Goal: Transaction & Acquisition: Purchase product/service

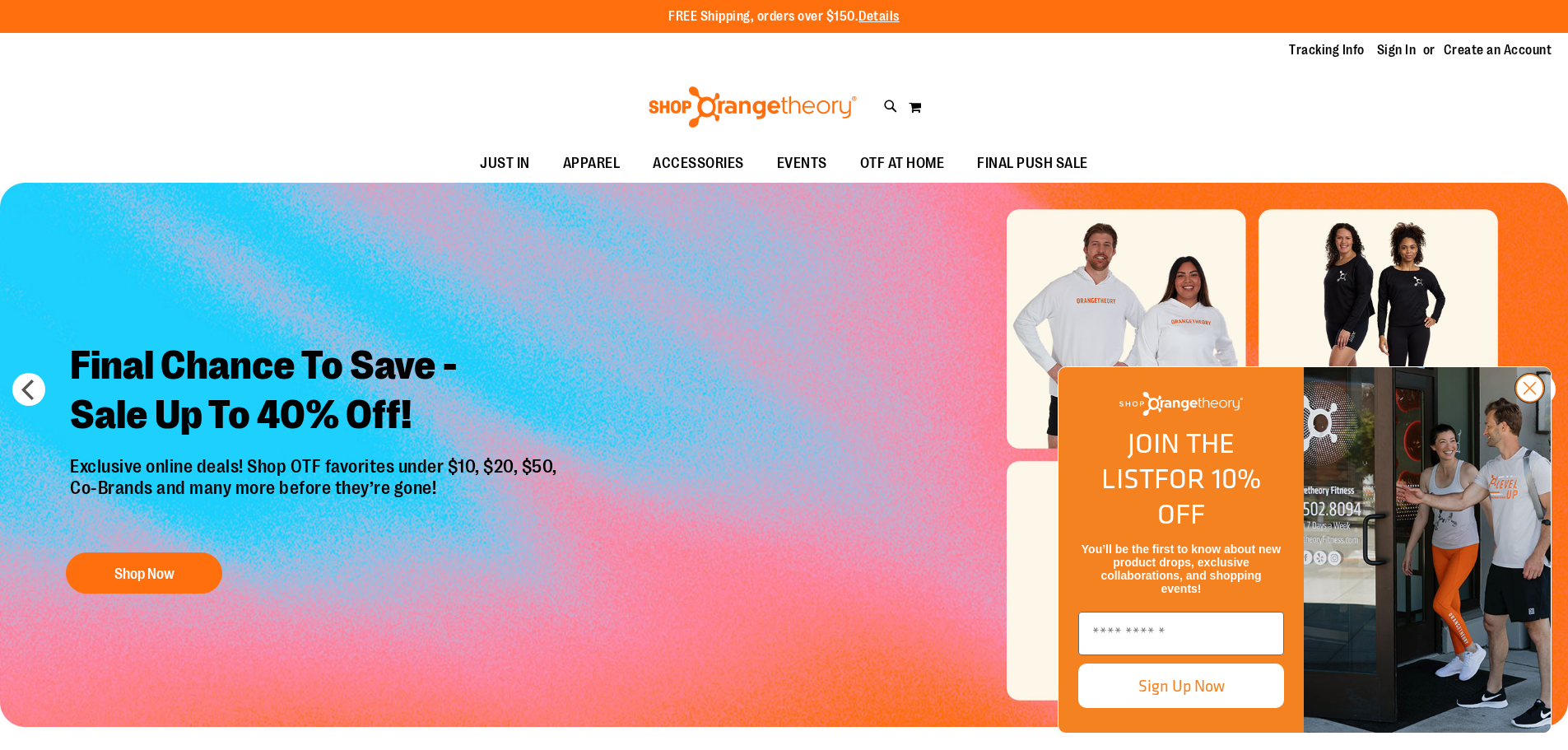
click at [1528, 402] on circle "Close dialog" at bounding box center [1529, 388] width 27 height 27
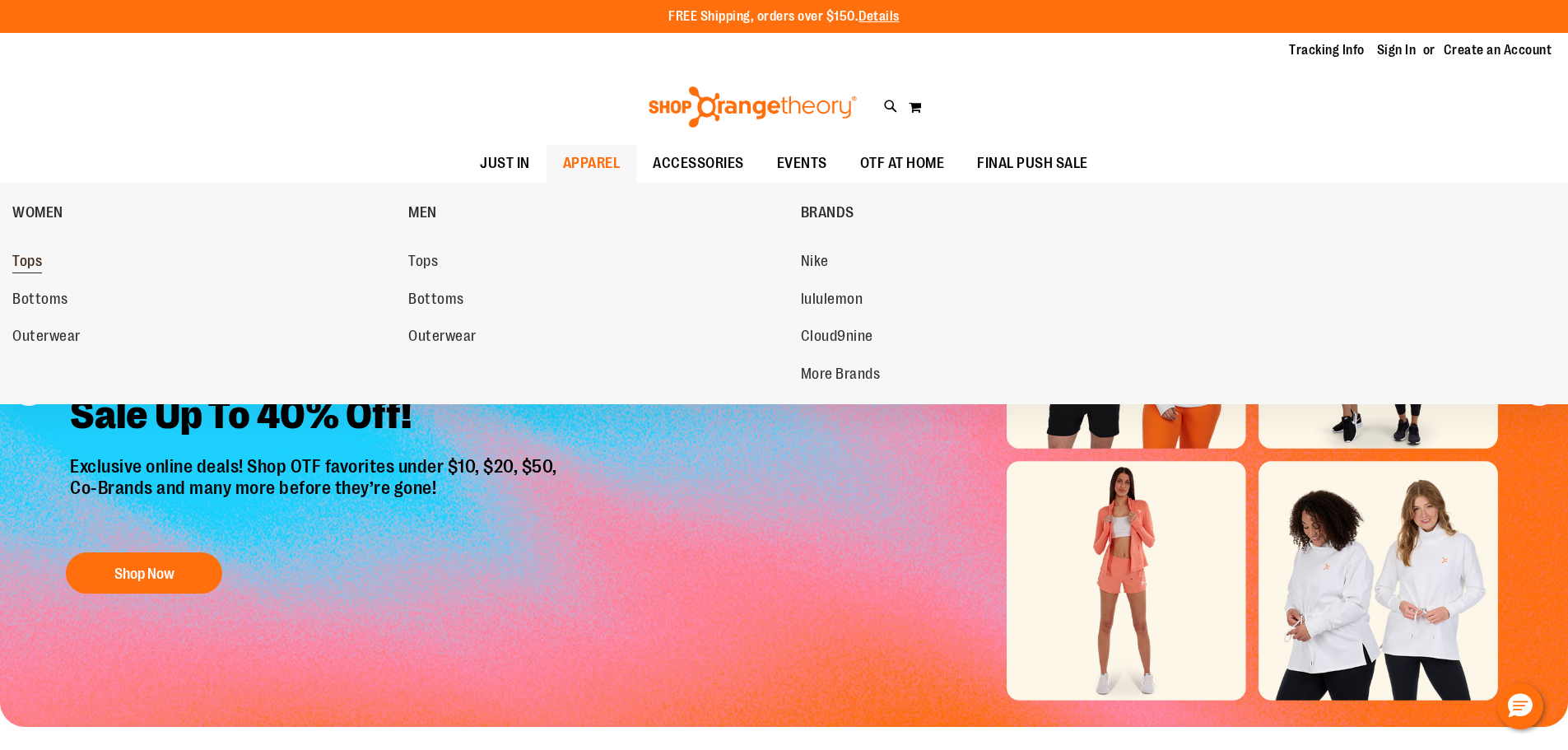
click at [29, 261] on span "Tops" at bounding box center [27, 263] width 30 height 21
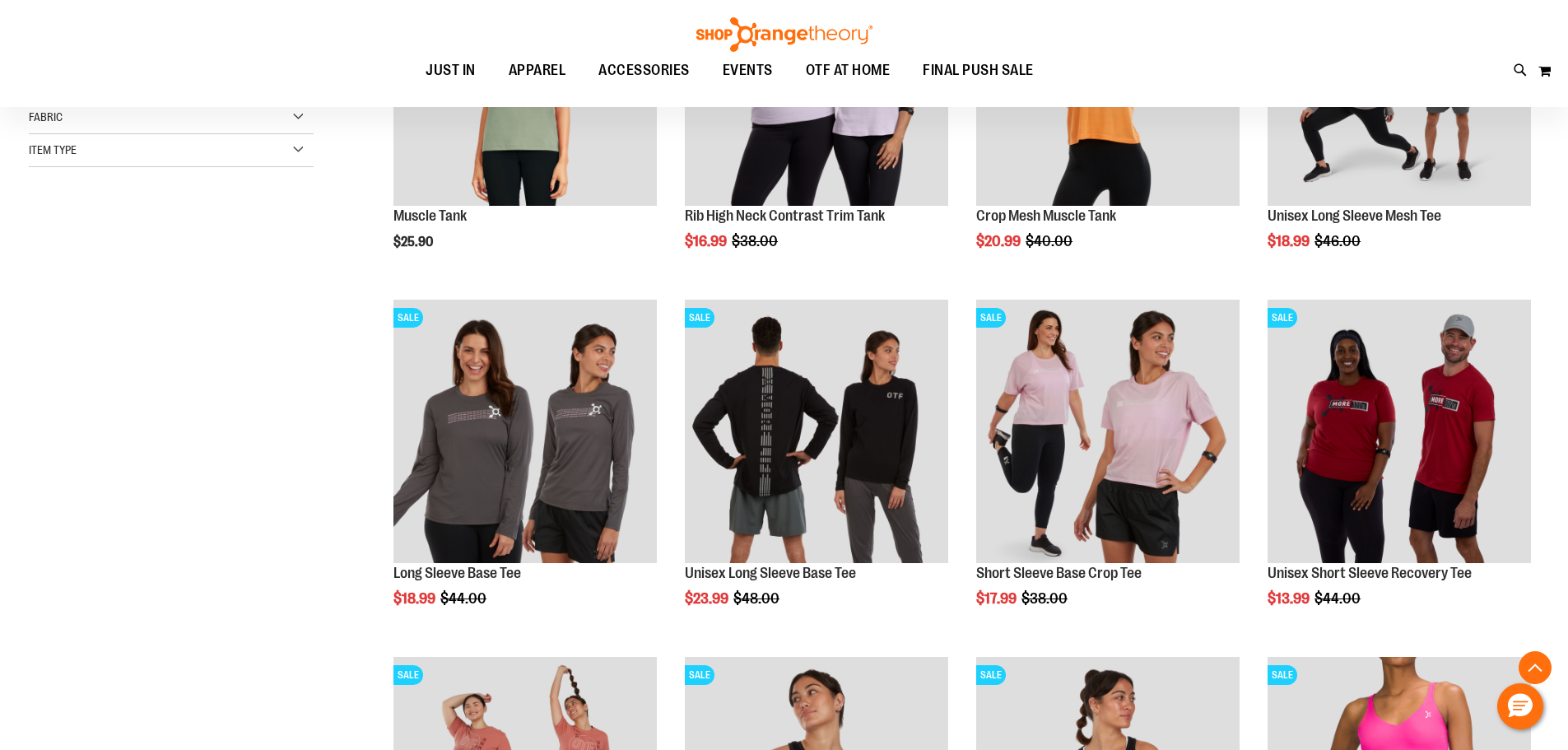
scroll to position [493, 0]
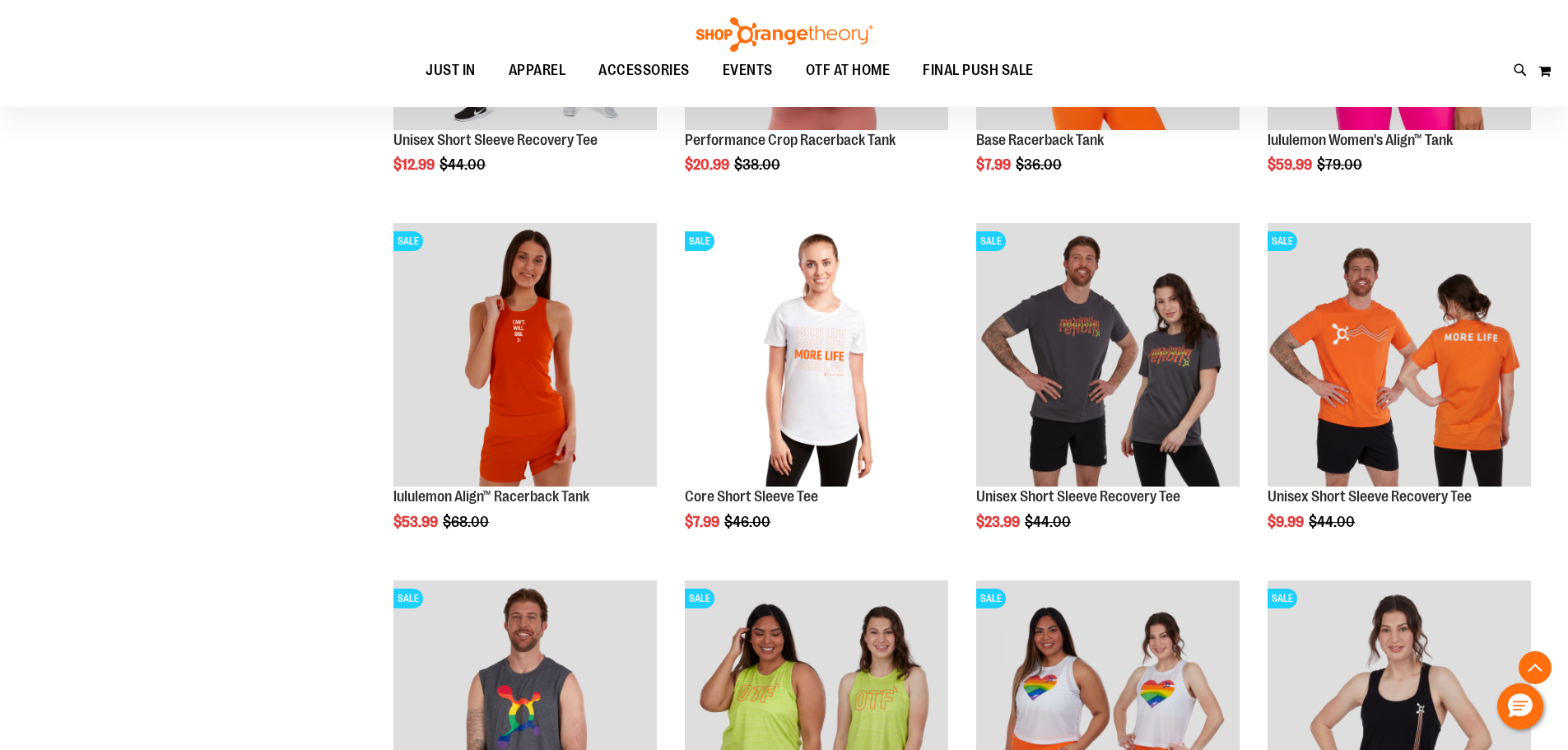
scroll to position [1481, 0]
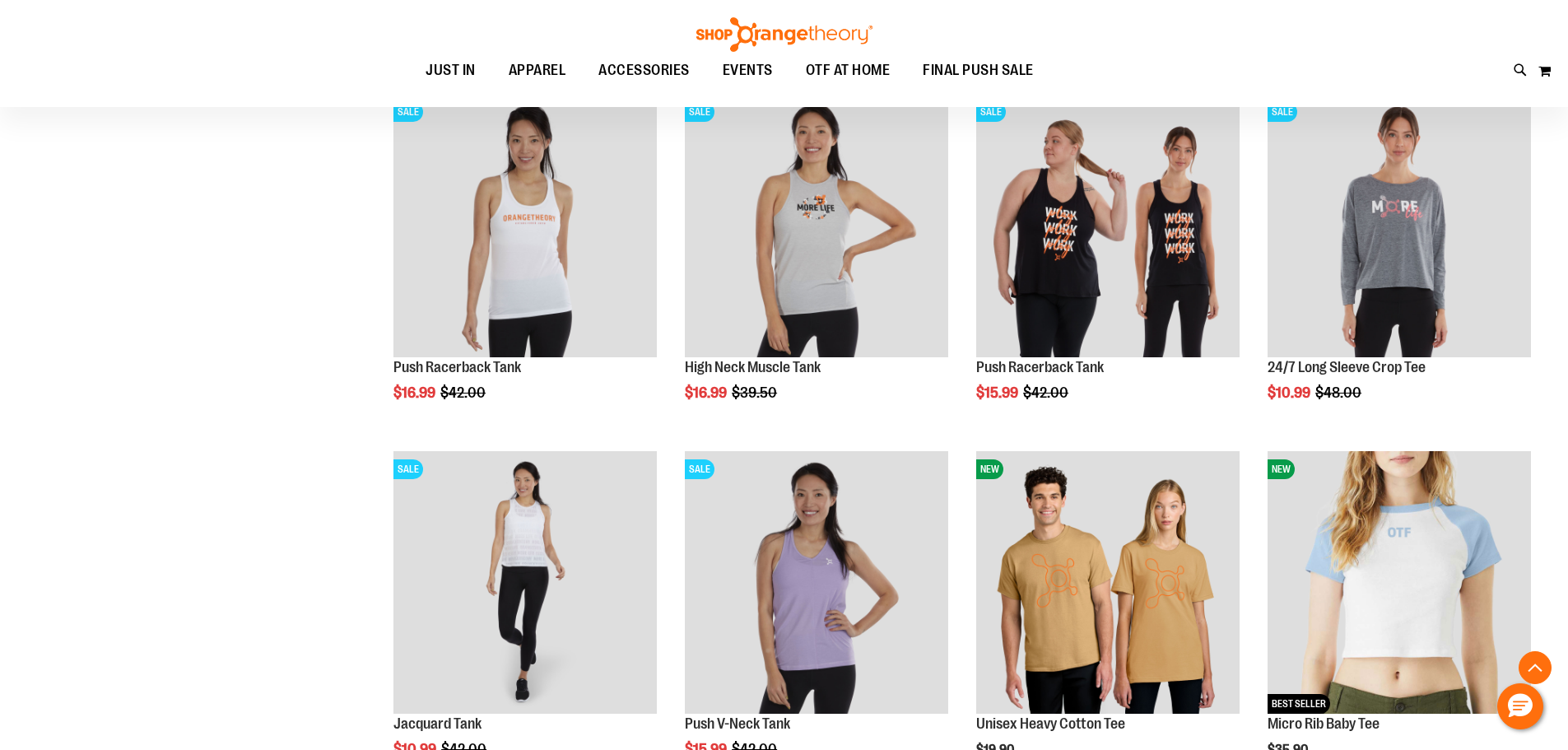
scroll to position [2963, 0]
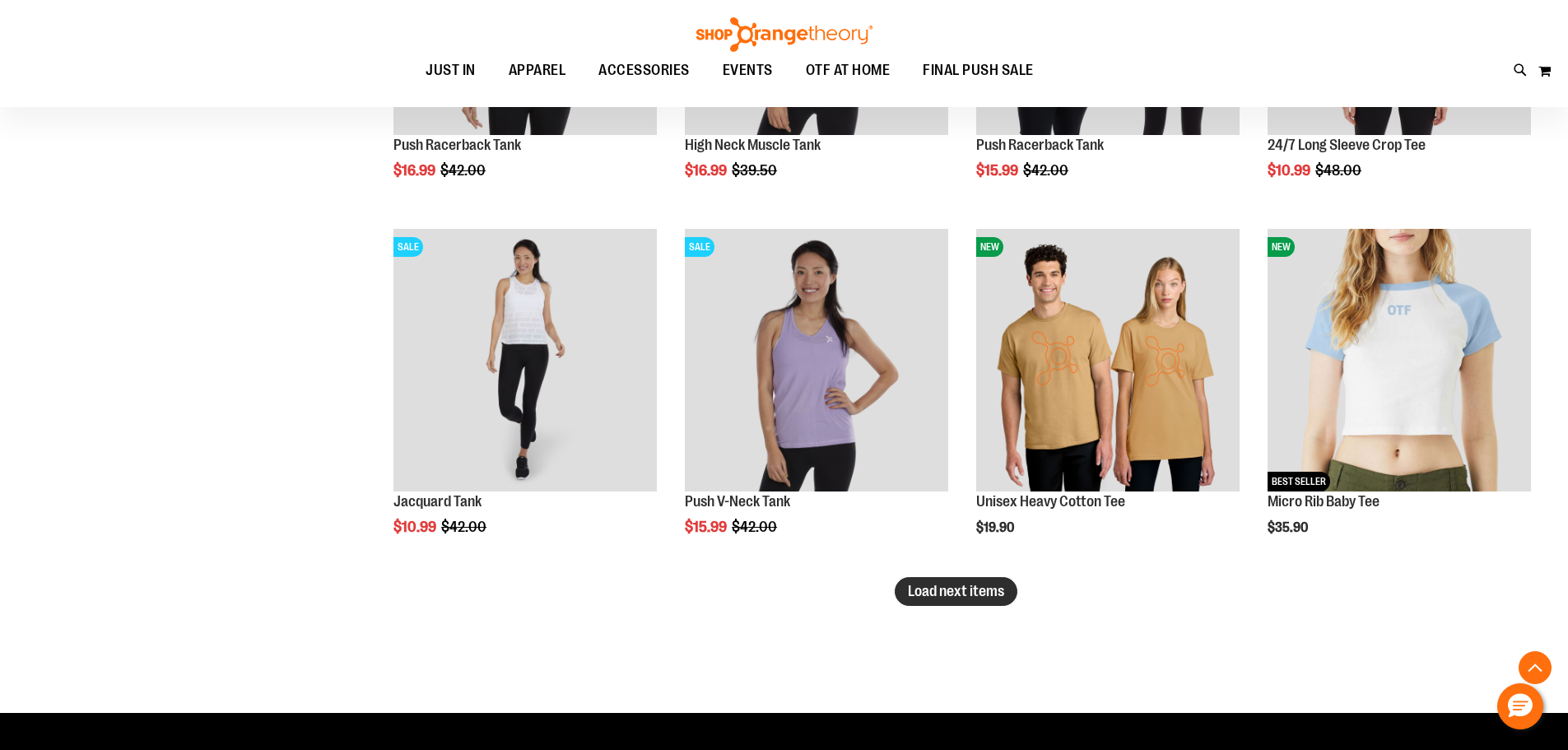
click at [1002, 593] on span "Load next items" at bounding box center [956, 591] width 96 height 16
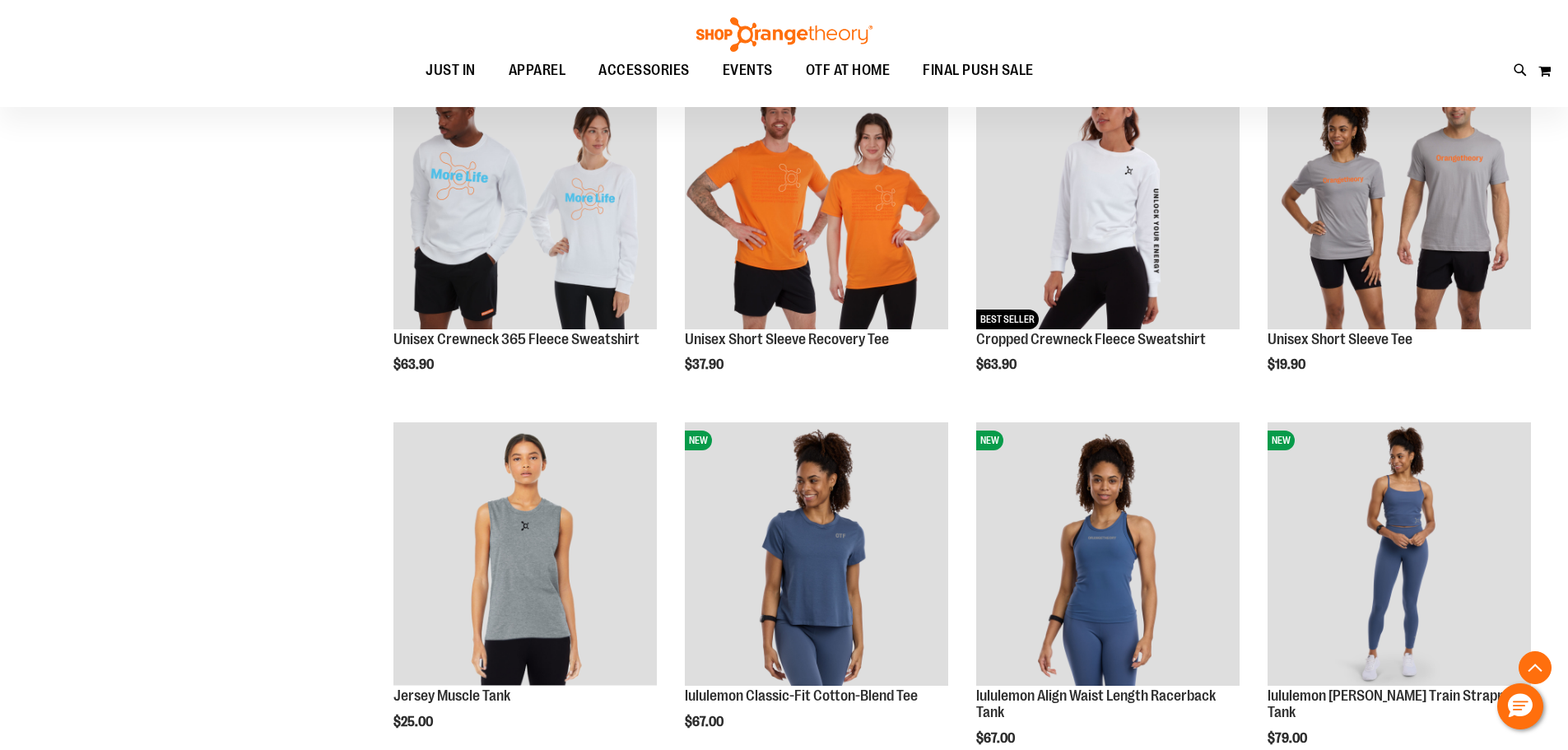
scroll to position [4034, 0]
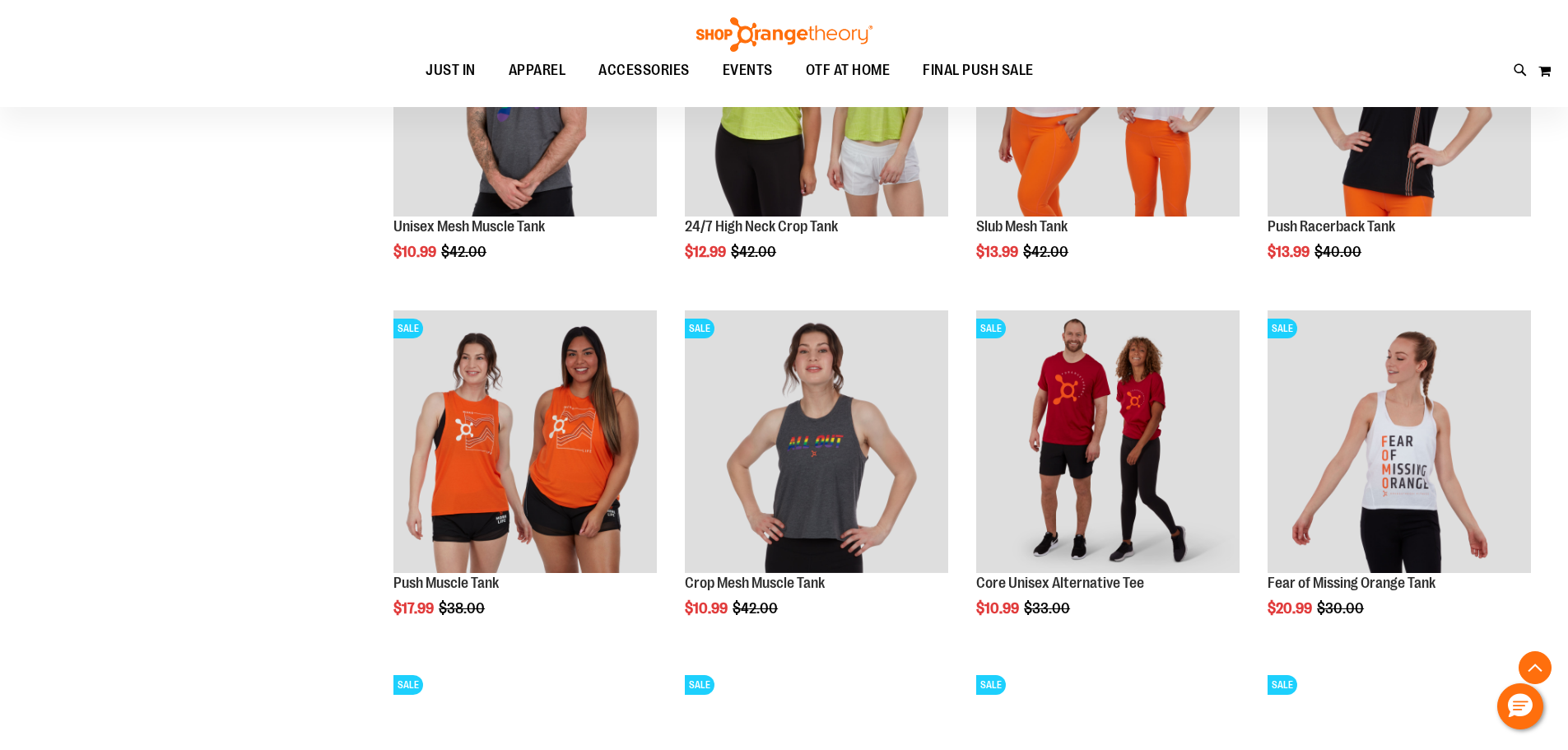
scroll to position [1234, 0]
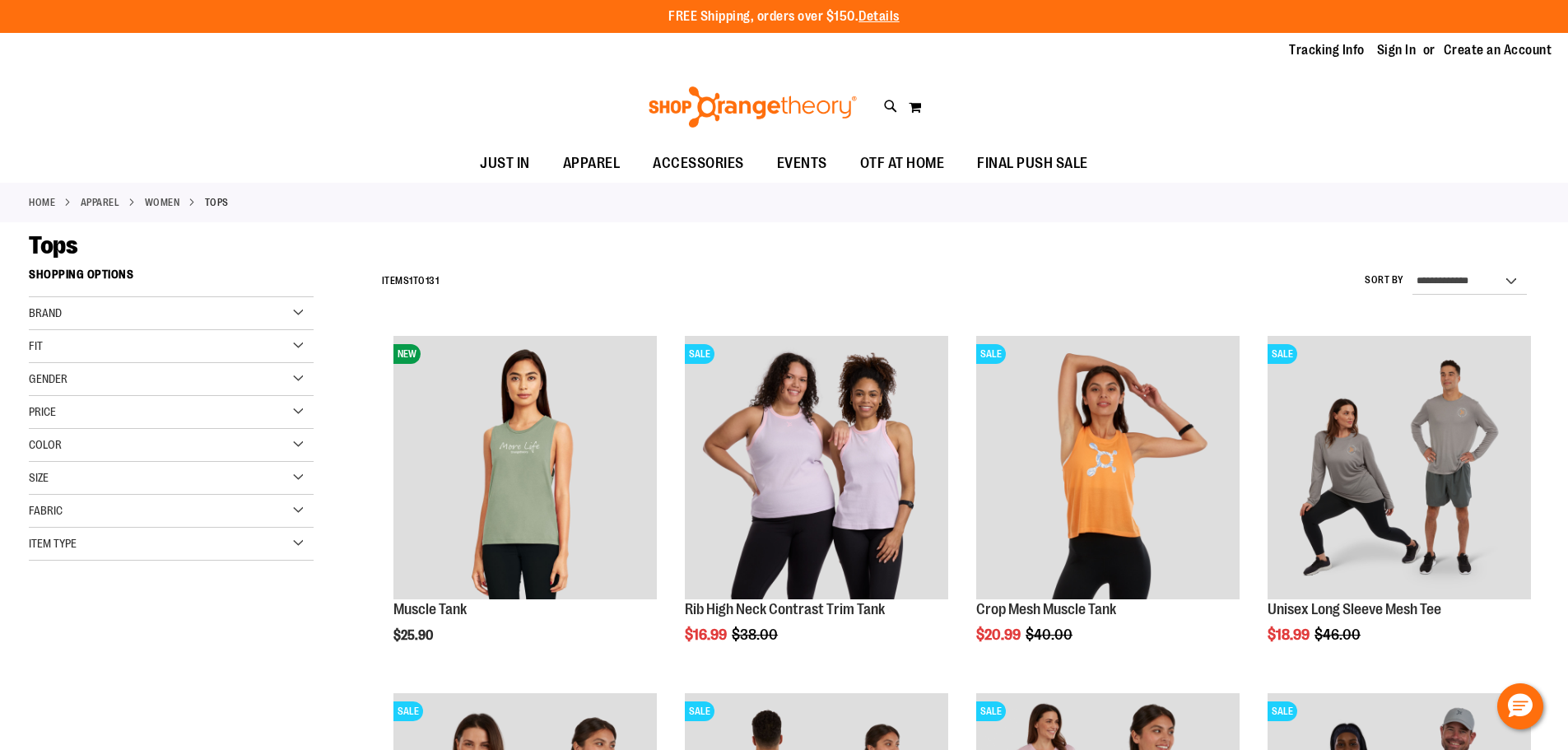
click at [224, 542] on div "Item Type" at bounding box center [171, 544] width 285 height 33
click at [53, 691] on link "Sweatshirts 4 items" at bounding box center [161, 690] width 274 height 17
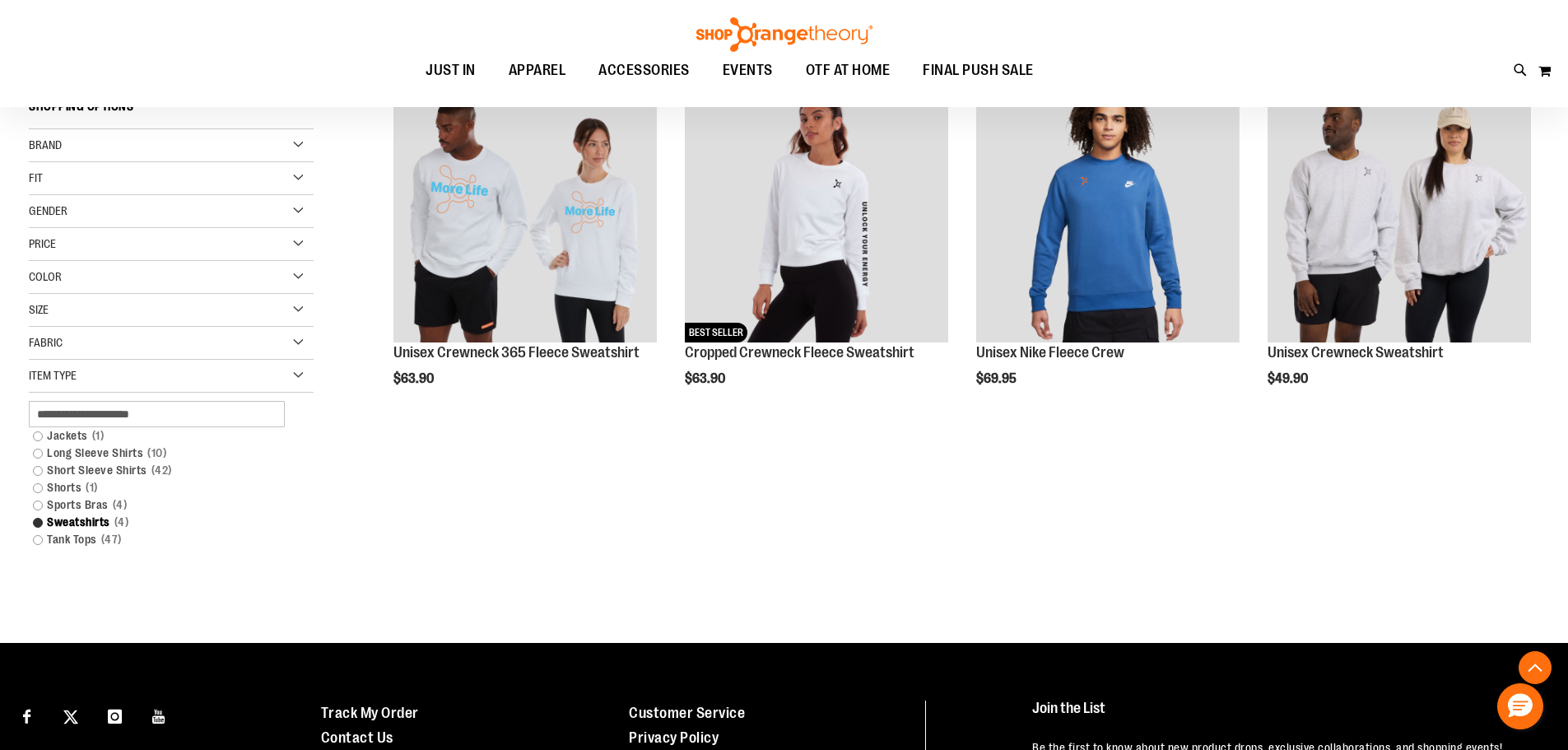
scroll to position [260, 0]
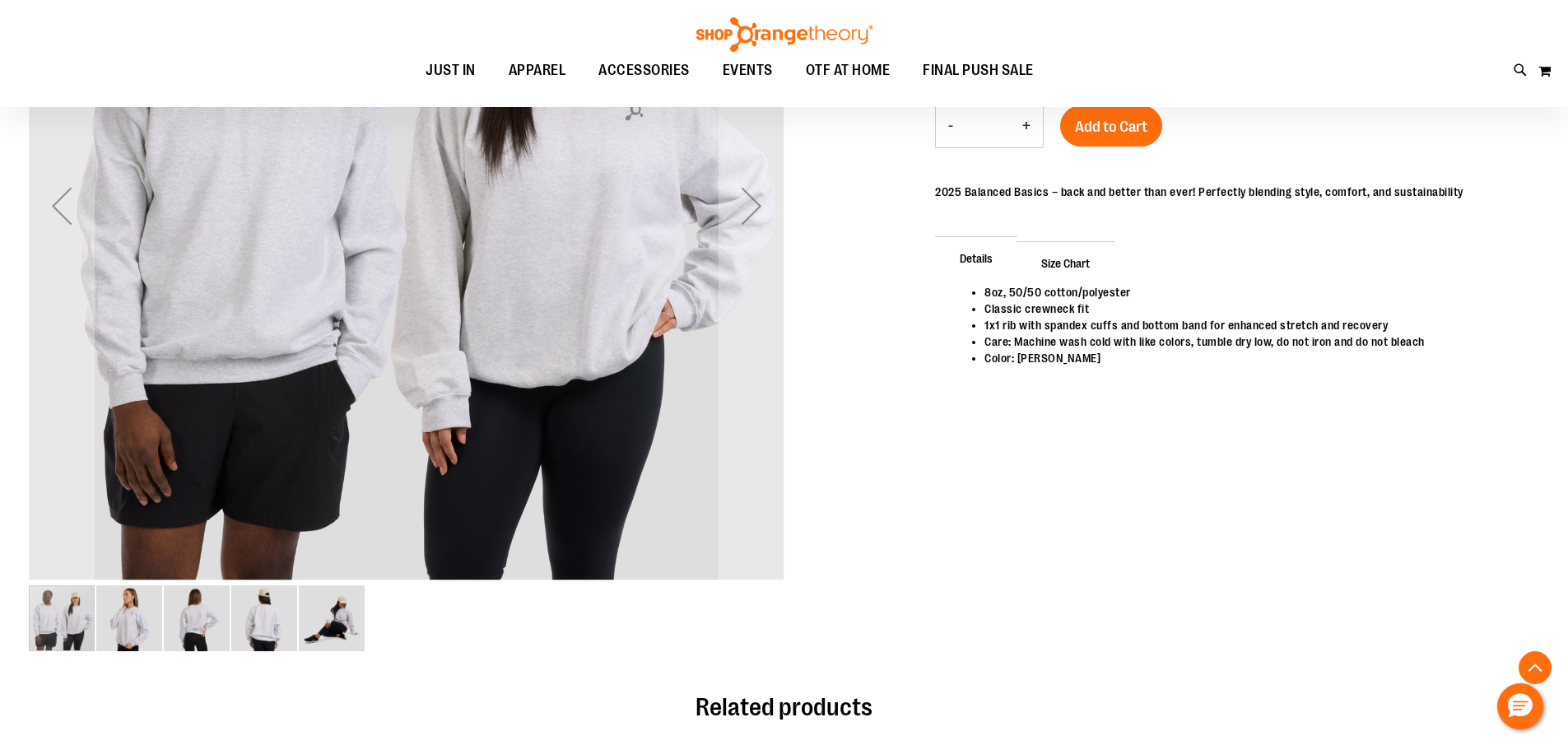
scroll to position [410, 0]
click at [267, 628] on img "image 4 of 5" at bounding box center [264, 619] width 66 height 66
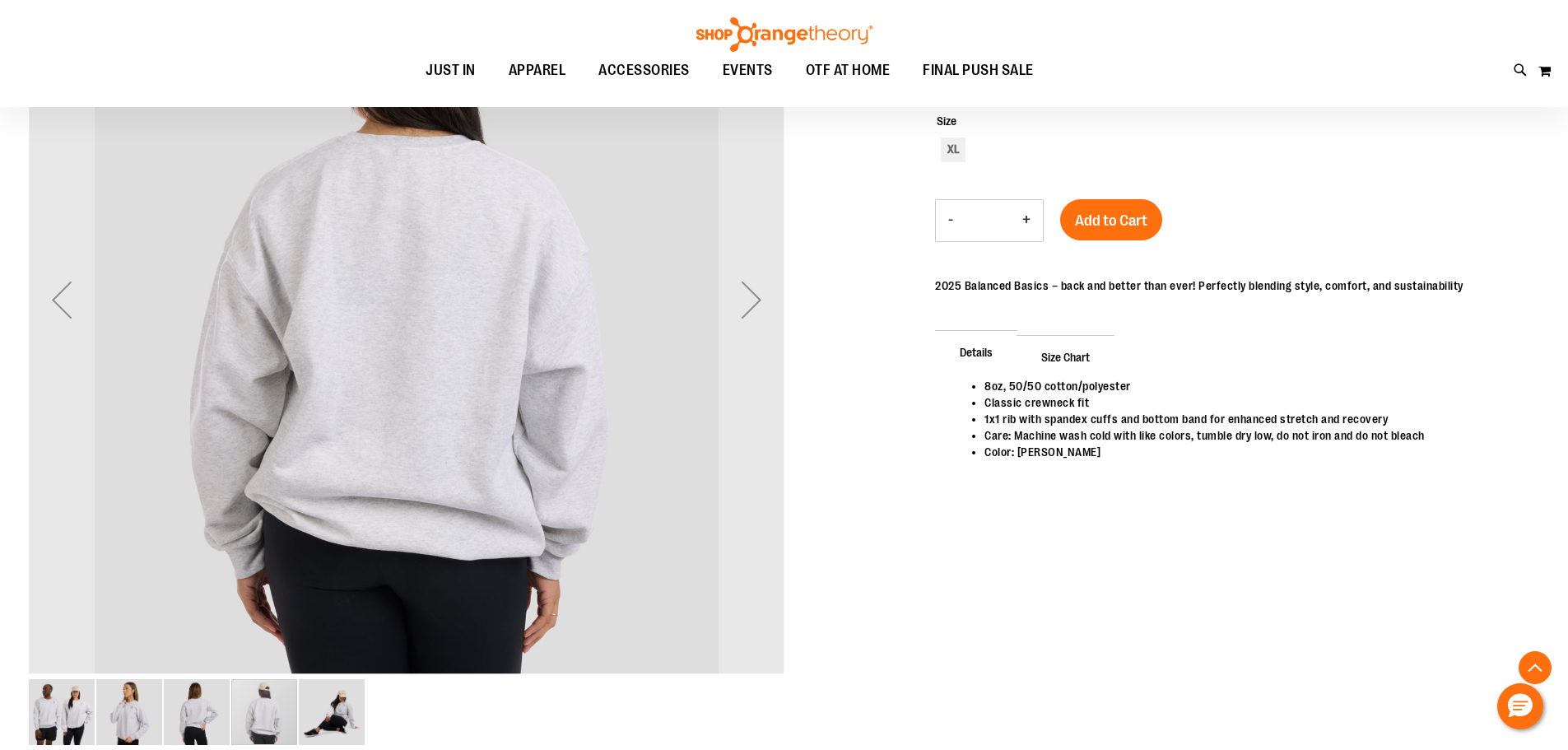
scroll to position [492, 0]
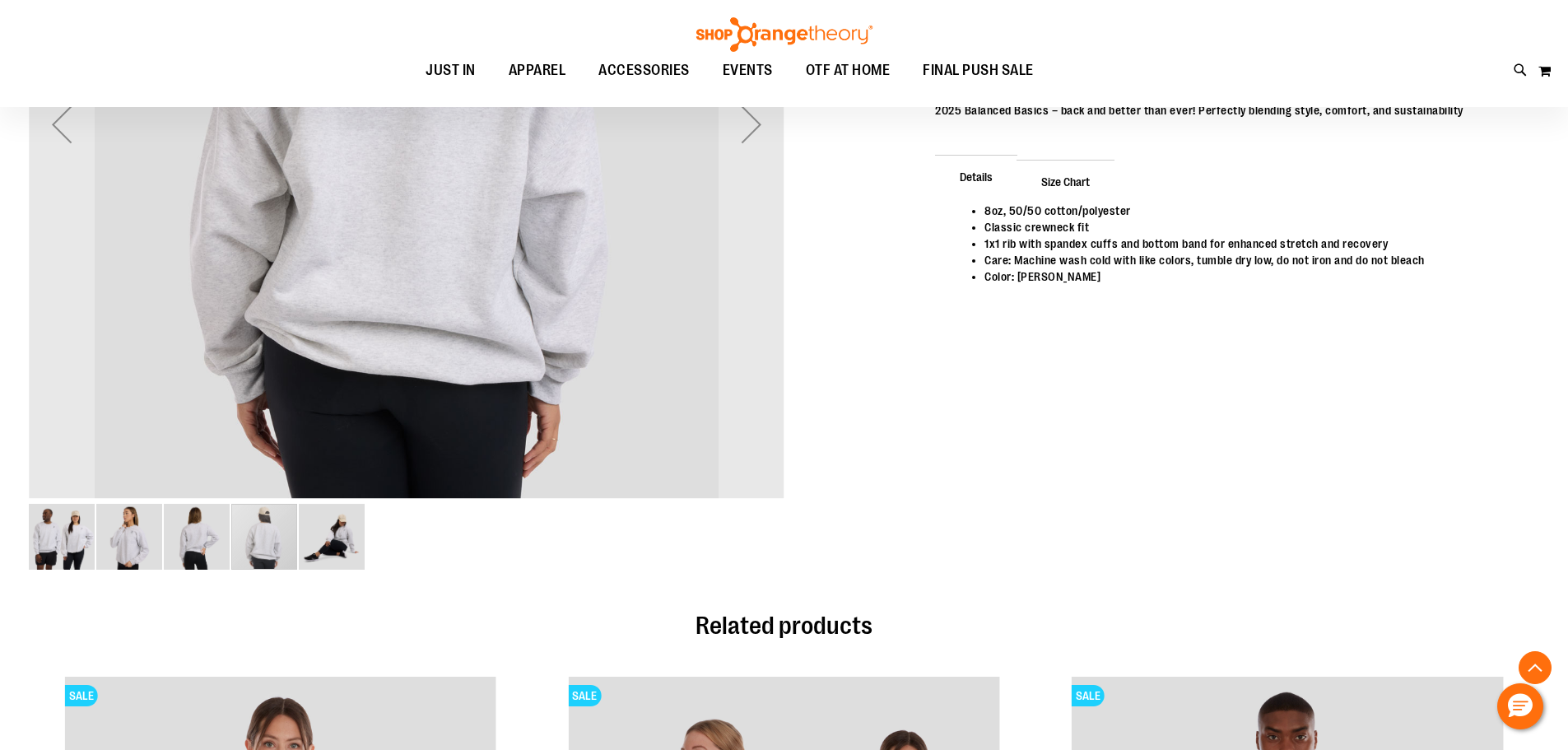
click at [347, 532] on img "image 5 of 5" at bounding box center [332, 537] width 66 height 66
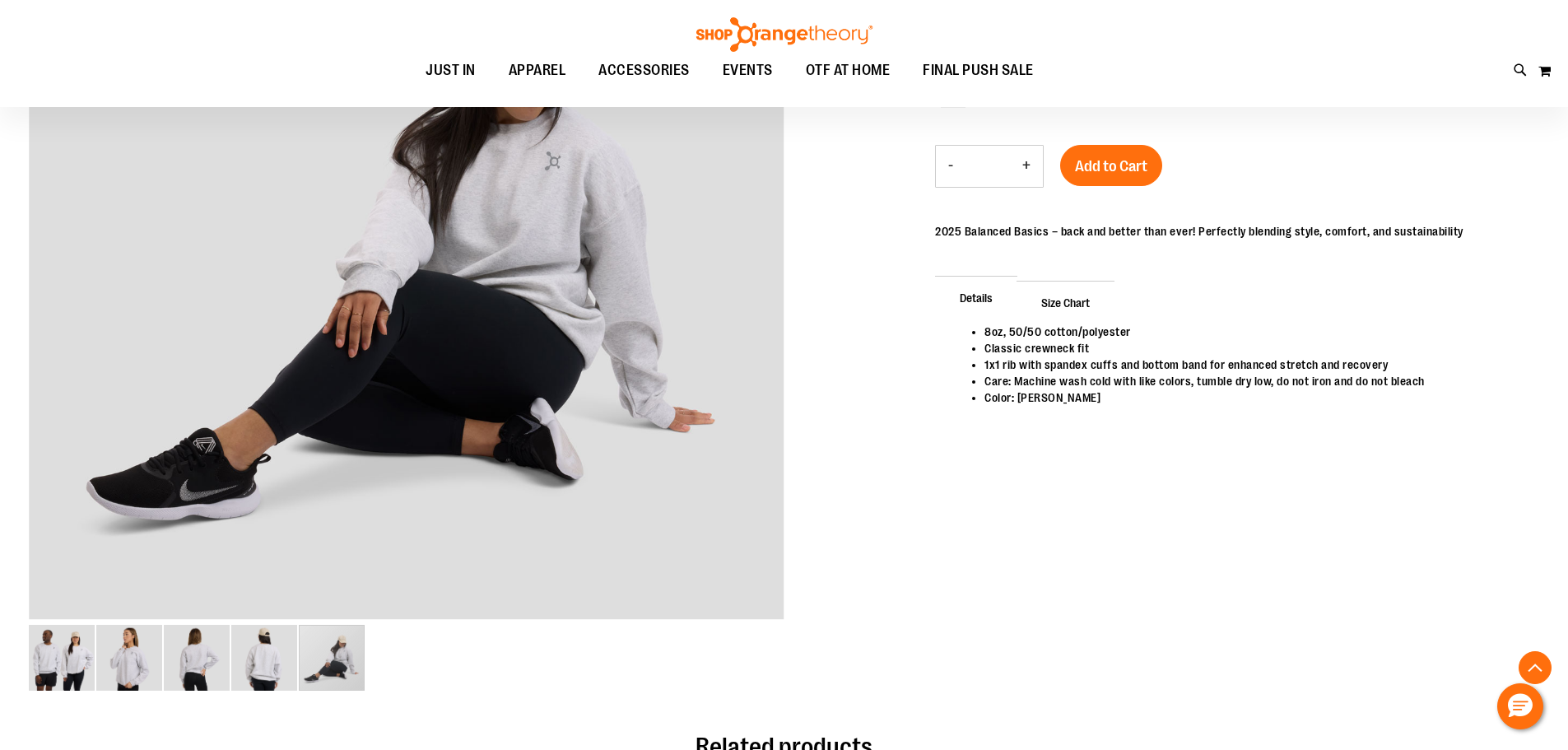
scroll to position [369, 0]
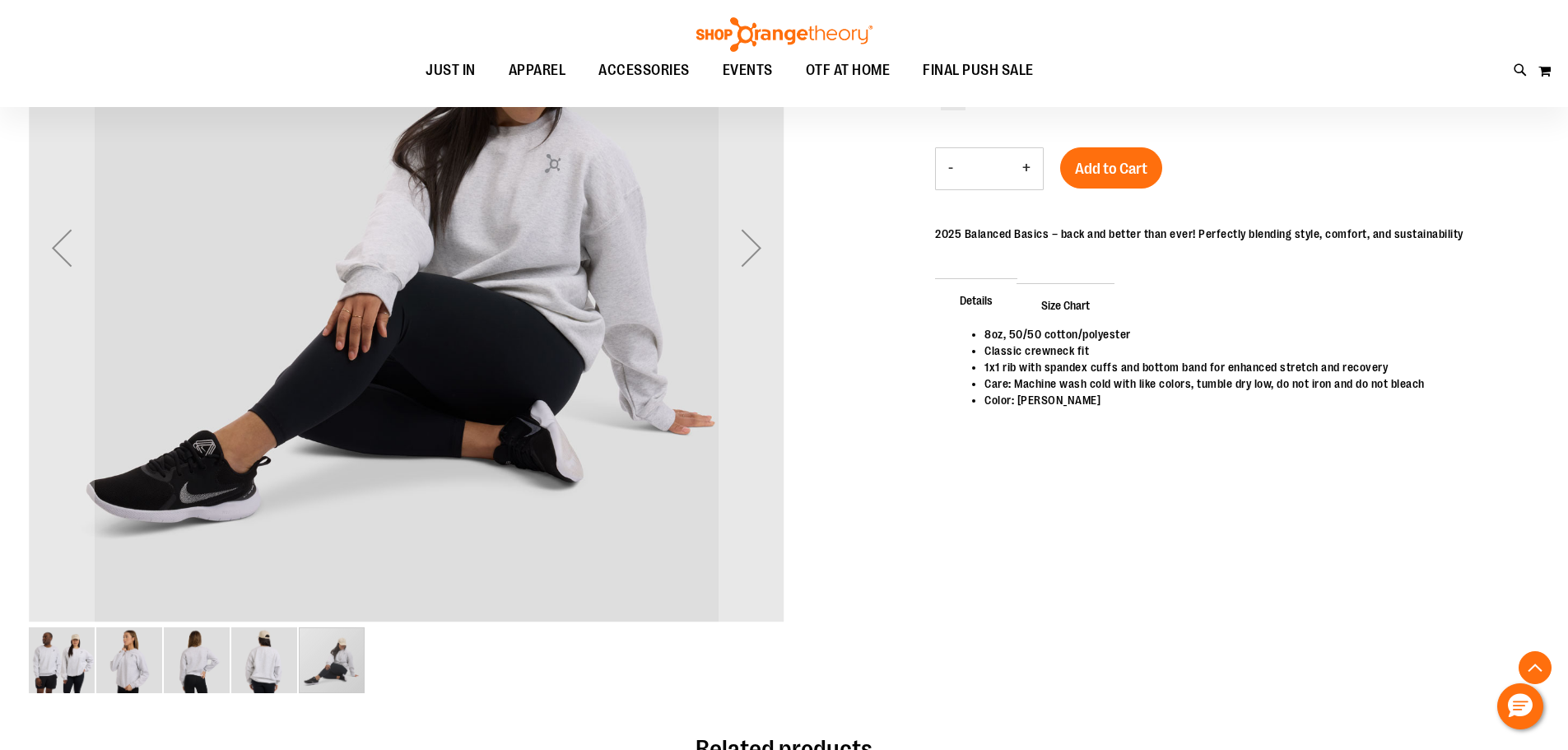
click at [154, 658] on img "image 2 of 5" at bounding box center [129, 660] width 66 height 66
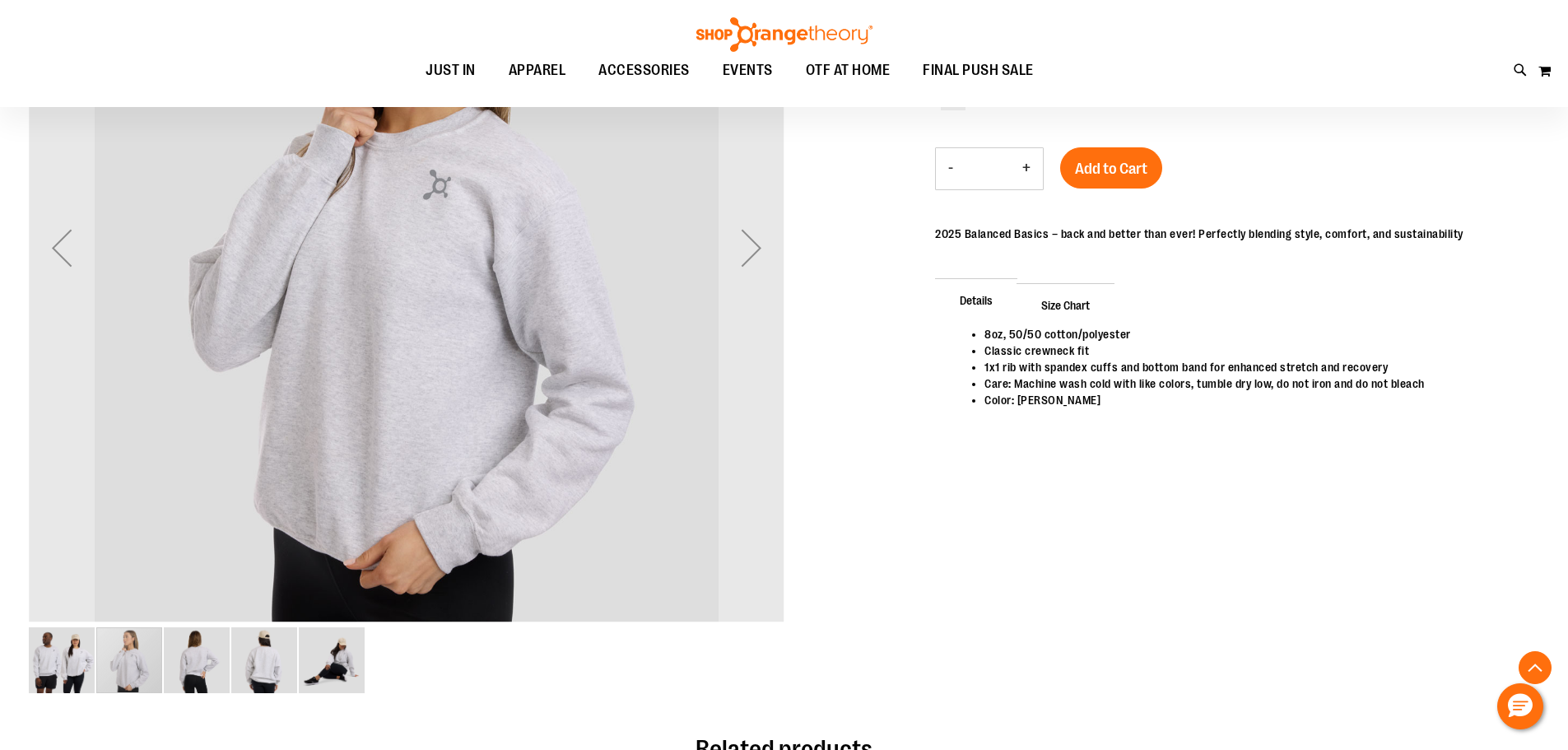
click at [220, 659] on img "image 3 of 5" at bounding box center [197, 660] width 66 height 66
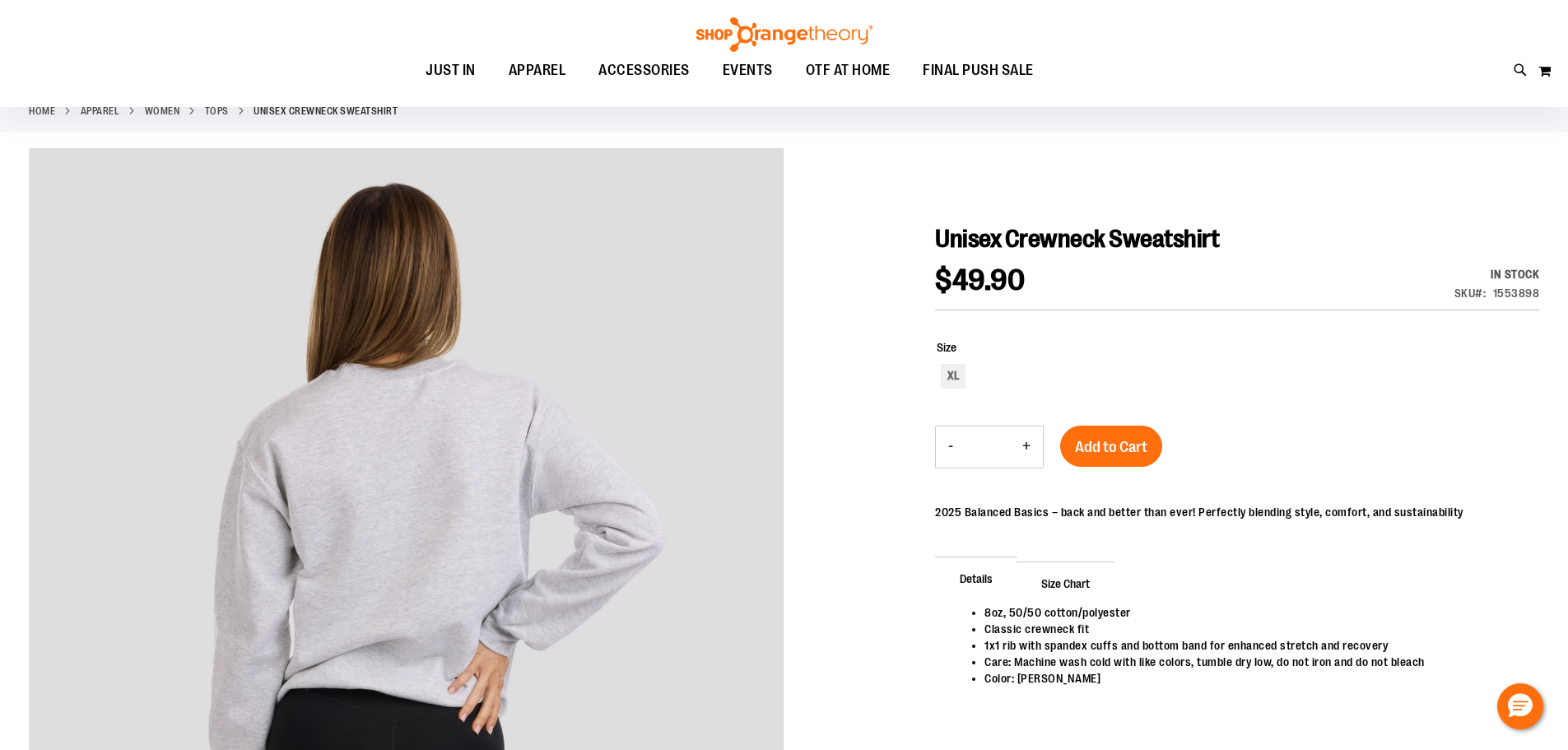
scroll to position [40, 0]
